Goal: Information Seeking & Learning: Learn about a topic

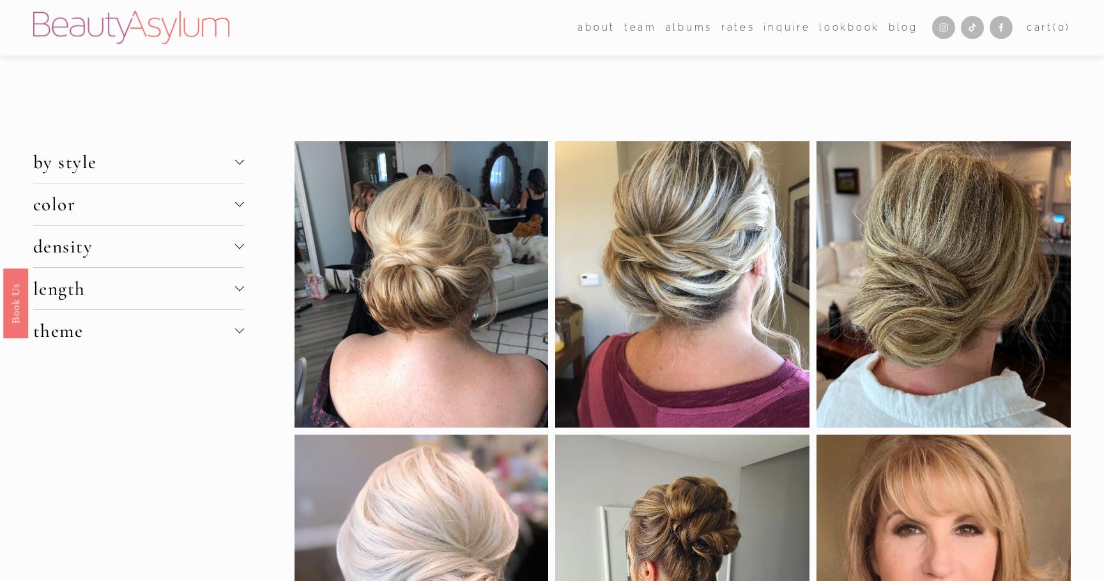
click at [241, 159] on div at bounding box center [239, 160] width 9 height 9
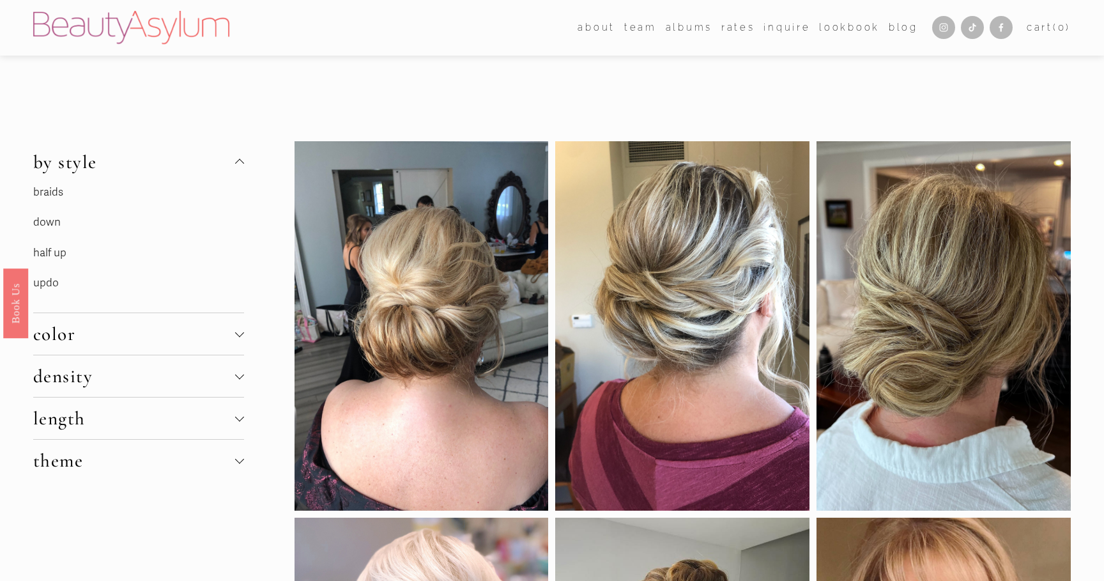
click at [67, 252] on p "half up" at bounding box center [129, 254] width 192 height 20
click at [52, 247] on link "half up" at bounding box center [49, 252] width 33 height 13
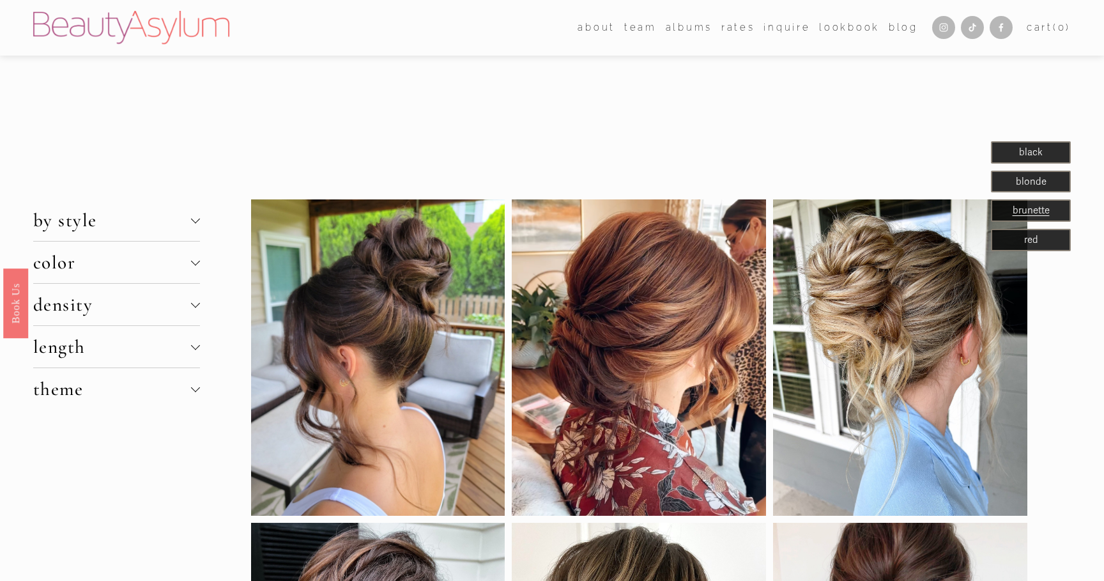
click at [200, 223] on div at bounding box center [195, 220] width 9 height 9
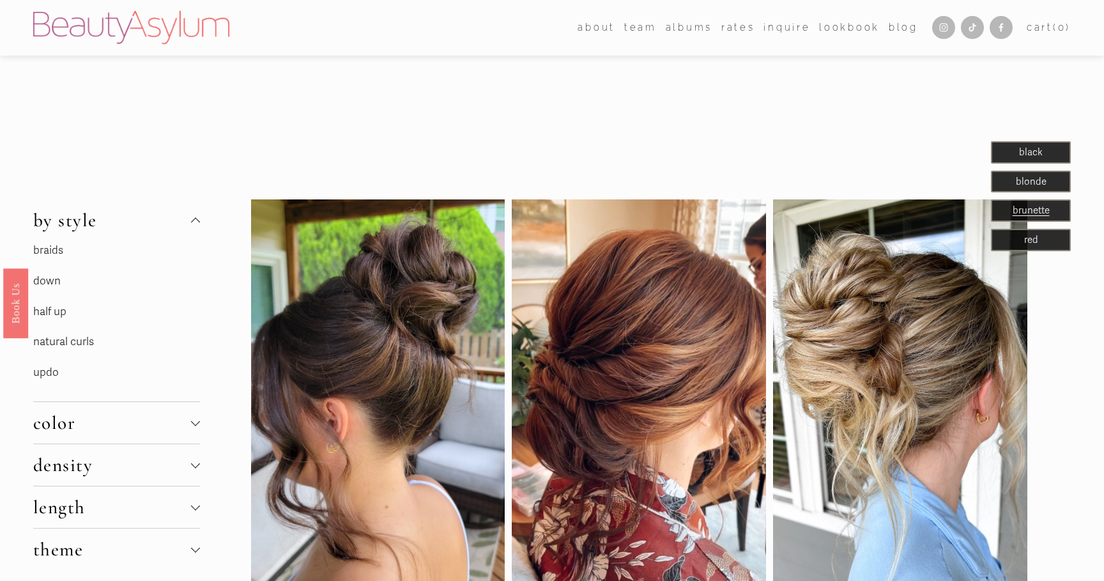
click at [54, 309] on link "half up" at bounding box center [49, 311] width 33 height 13
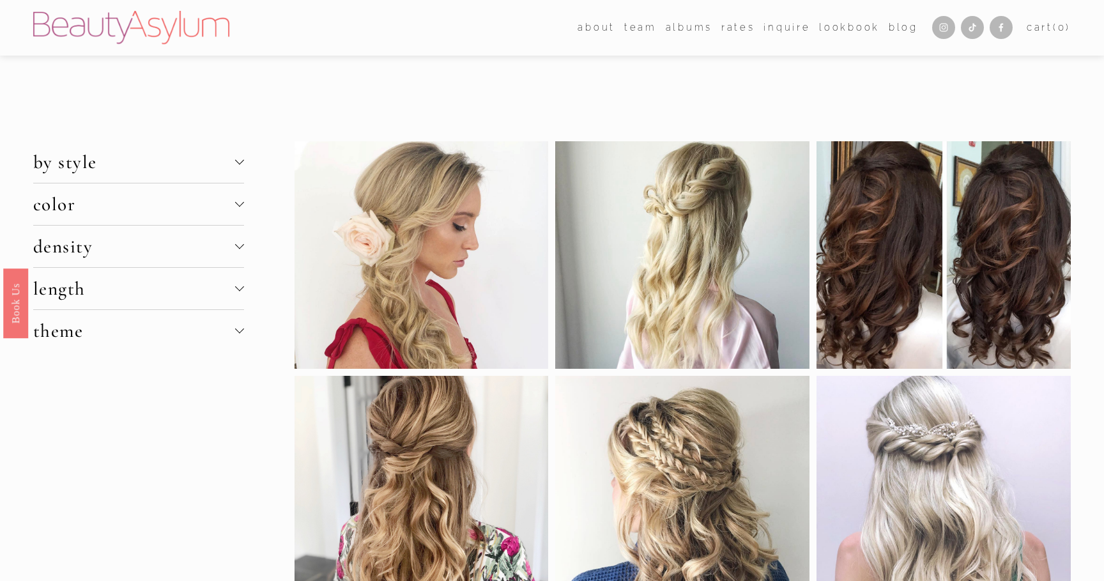
scroll to position [13, 0]
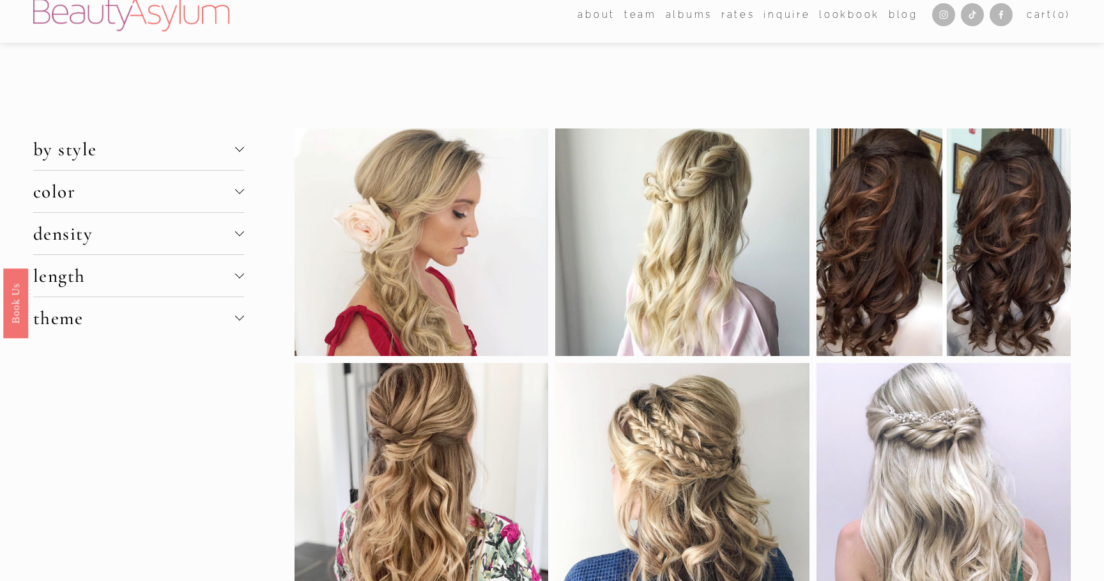
click at [239, 274] on div at bounding box center [239, 274] width 9 height 9
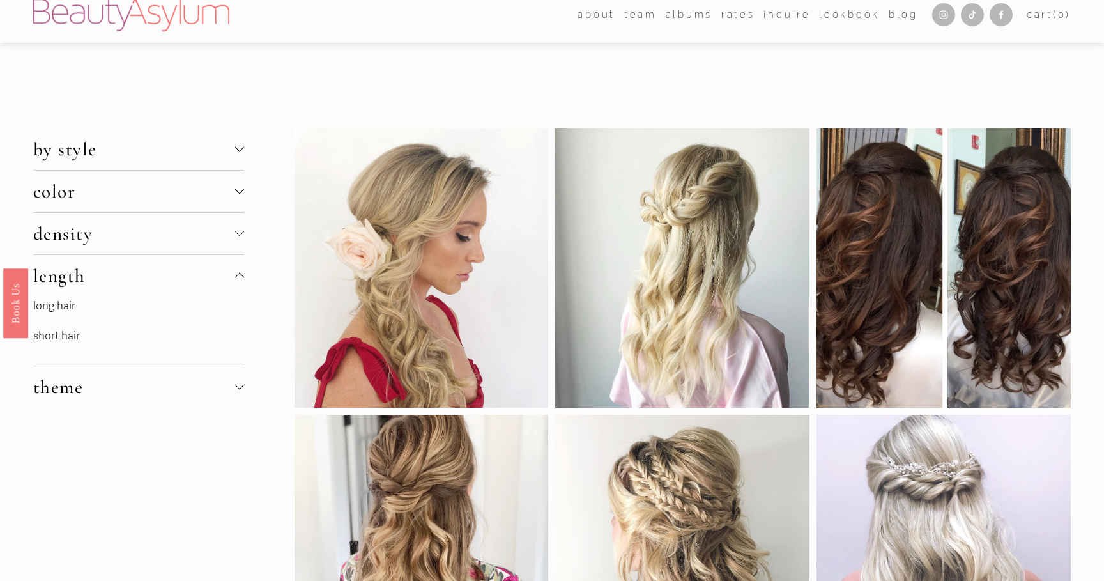
click at [242, 386] on div at bounding box center [239, 385] width 9 height 9
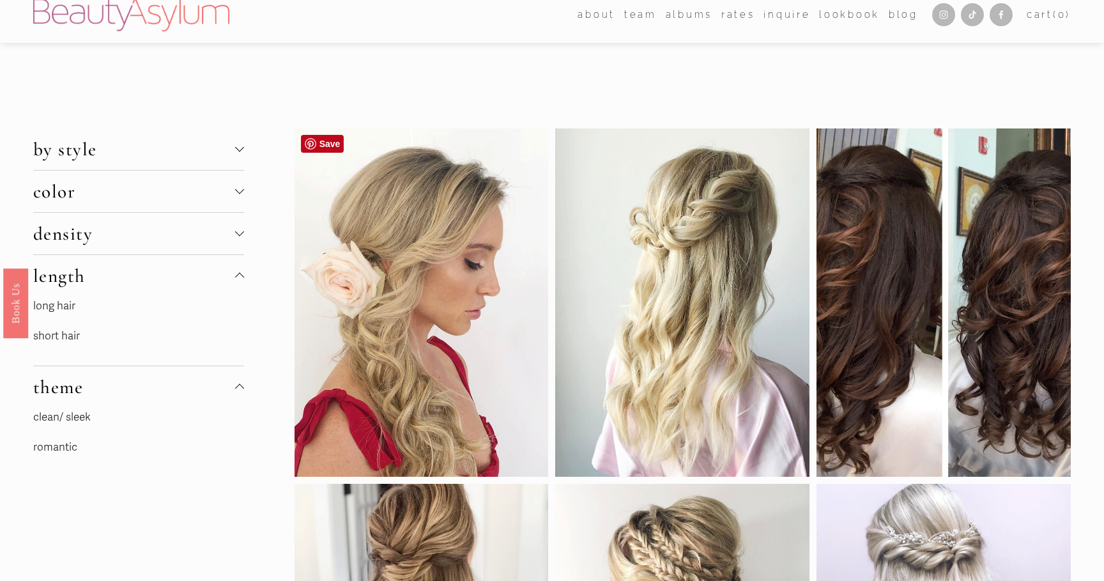
scroll to position [16, 0]
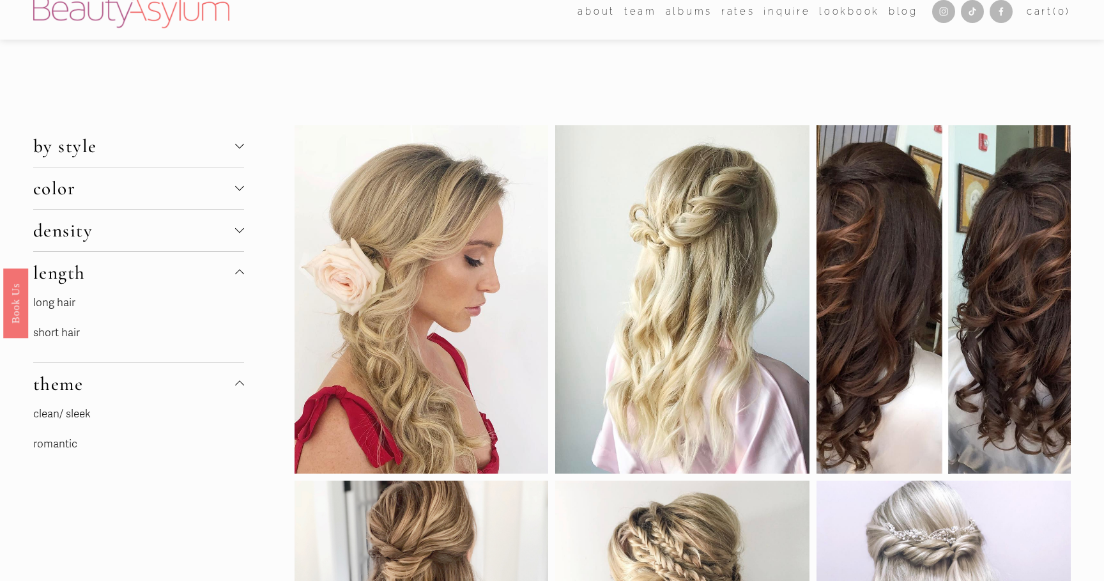
click at [81, 412] on link "clean/ sleek" at bounding box center [62, 413] width 58 height 13
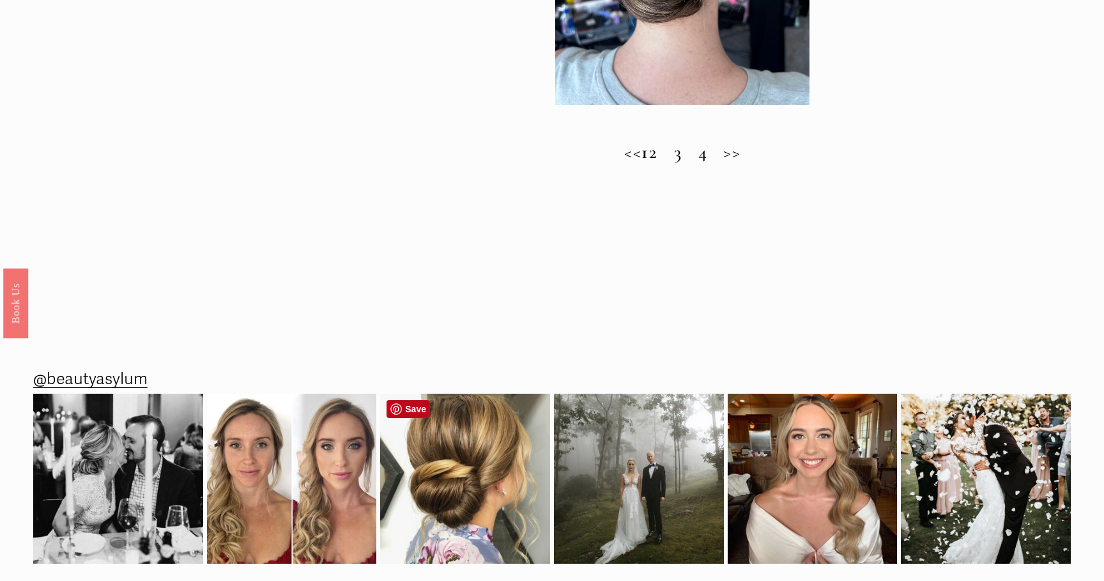
scroll to position [1527, 0]
